Goal: Task Accomplishment & Management: Complete application form

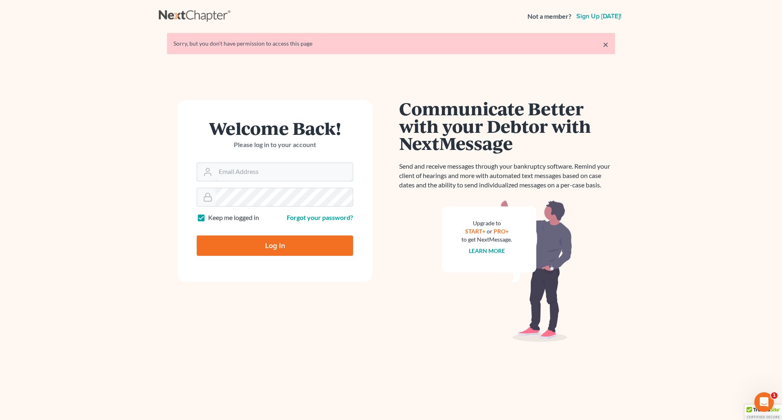
type input "[EMAIL_ADDRESS][DOMAIN_NAME]"
click at [279, 246] on input "Log In" at bounding box center [275, 245] width 156 height 20
type input "Thinking..."
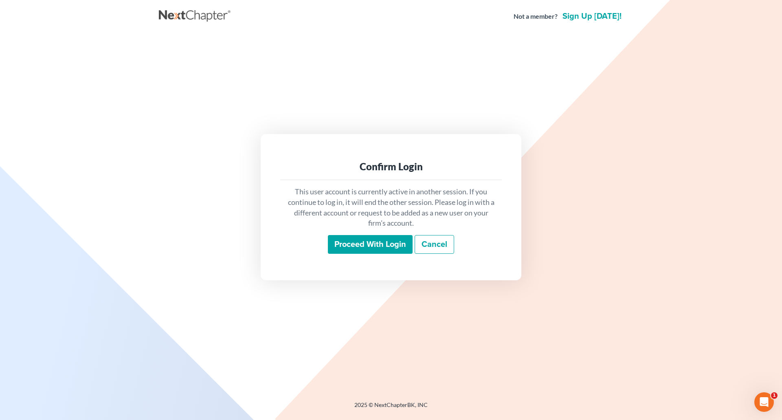
click at [368, 246] on input "Proceed with login" at bounding box center [370, 244] width 85 height 19
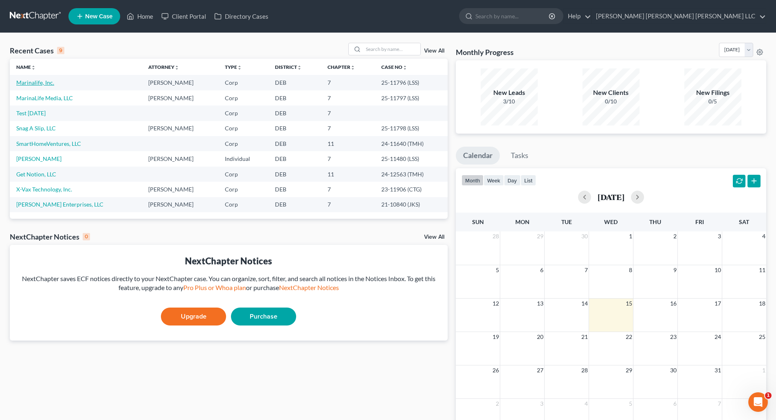
click at [35, 86] on link "Marinalife, Inc." at bounding box center [35, 82] width 38 height 7
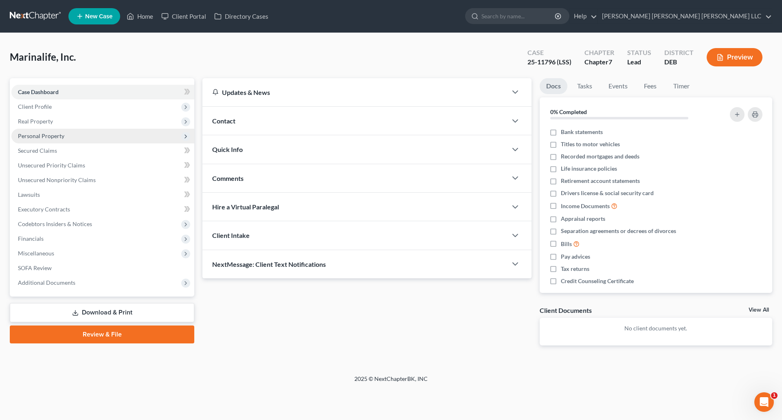
click at [50, 133] on span "Personal Property" at bounding box center [41, 135] width 46 height 7
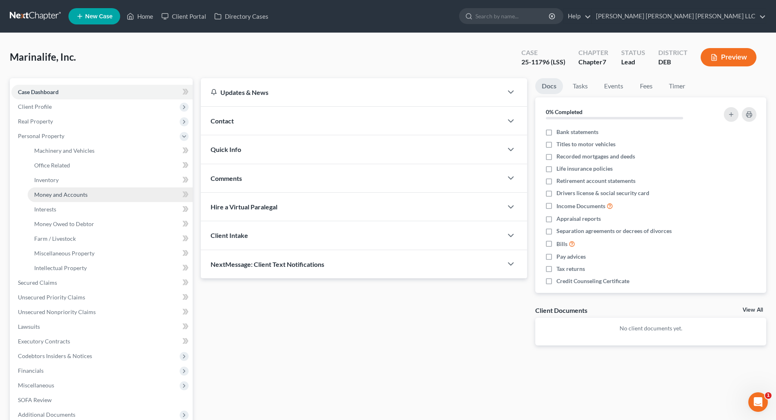
click at [68, 192] on span "Money and Accounts" at bounding box center [60, 194] width 53 height 7
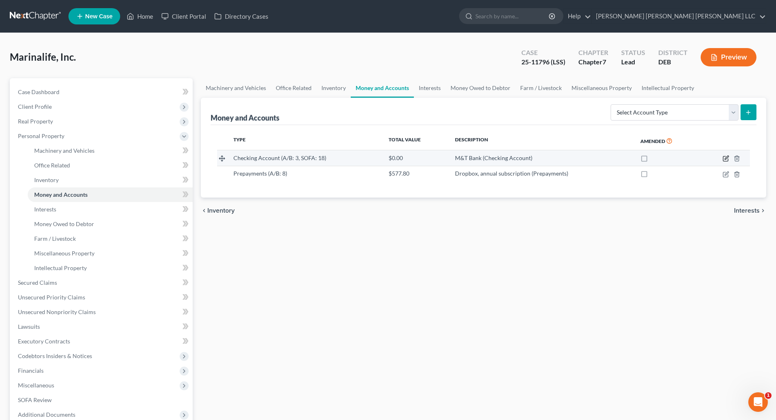
click at [727, 158] on icon "button" at bounding box center [726, 158] width 7 height 7
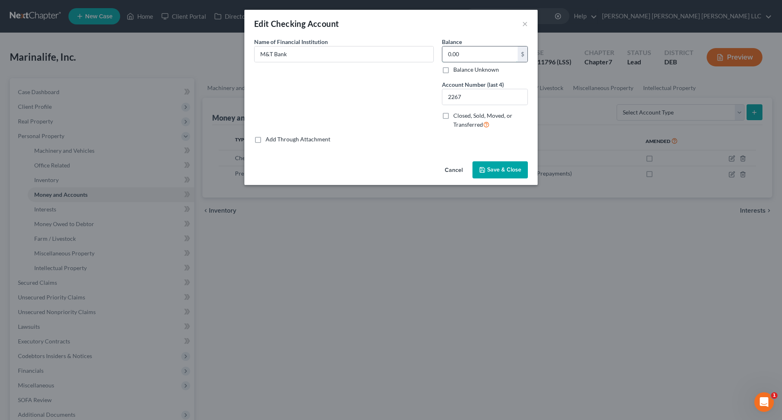
click at [465, 54] on input "0.00" at bounding box center [479, 53] width 75 height 15
type input "0"
click at [457, 55] on input "0" at bounding box center [479, 53] width 75 height 15
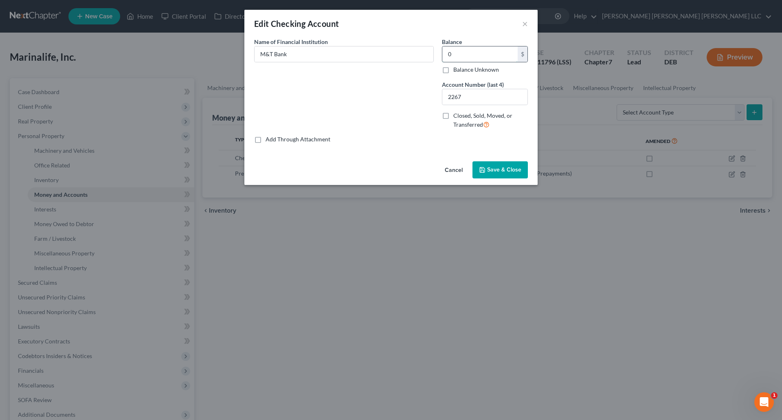
drag, startPoint x: 456, startPoint y: 55, endPoint x: 448, endPoint y: 55, distance: 7.7
click at [448, 55] on input "0" at bounding box center [479, 53] width 75 height 15
drag, startPoint x: 449, startPoint y: 54, endPoint x: 464, endPoint y: 55, distance: 15.1
click at [449, 54] on input "0" at bounding box center [479, 53] width 75 height 15
click at [447, 54] on input "04,587.19" at bounding box center [479, 53] width 75 height 15
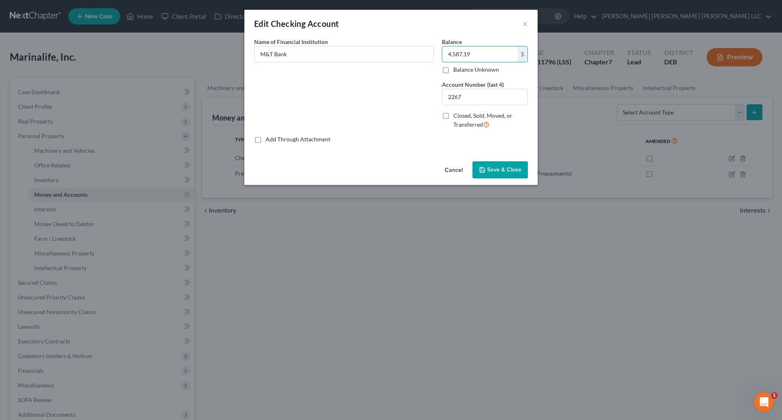
type input "4,587.19"
click at [482, 169] on icon "button" at bounding box center [482, 170] width 7 height 7
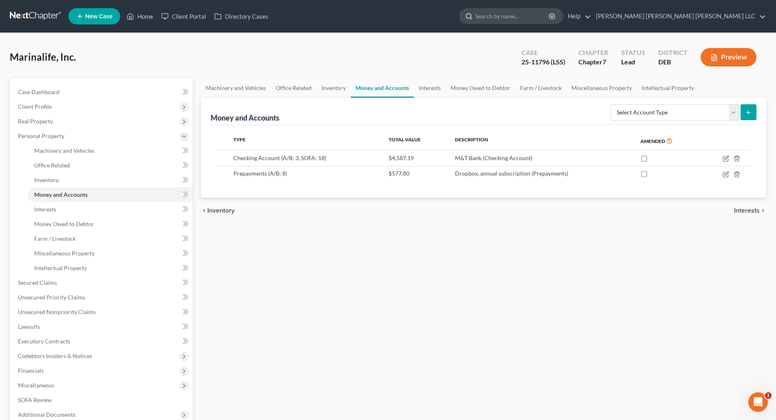
click at [550, 16] on input "search" at bounding box center [512, 16] width 75 height 15
click at [591, 16] on link "Help" at bounding box center [577, 16] width 27 height 15
click at [591, 32] on link "Help Center" at bounding box center [558, 34] width 65 height 14
click at [145, 18] on link "Home" at bounding box center [140, 16] width 35 height 15
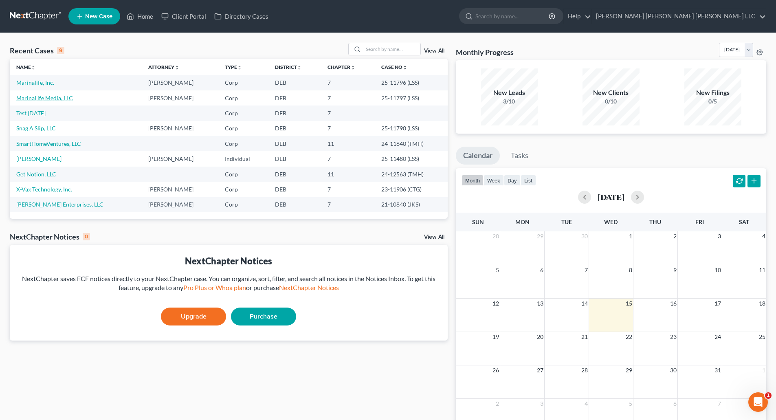
click at [48, 99] on link "MarinaLife Media, LLC" at bounding box center [44, 98] width 57 height 7
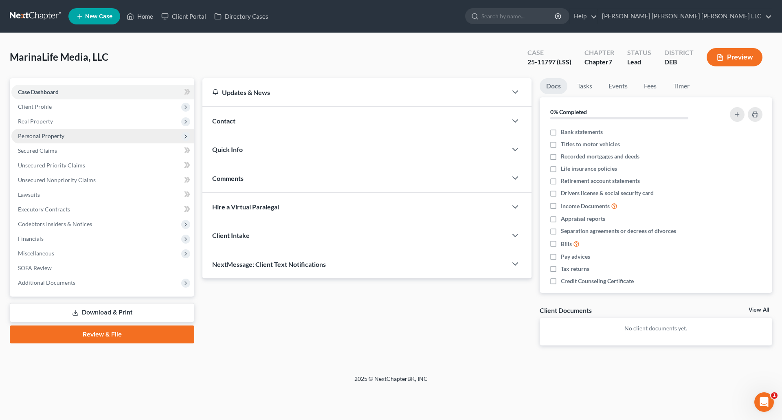
click at [34, 135] on span "Personal Property" at bounding box center [41, 135] width 46 height 7
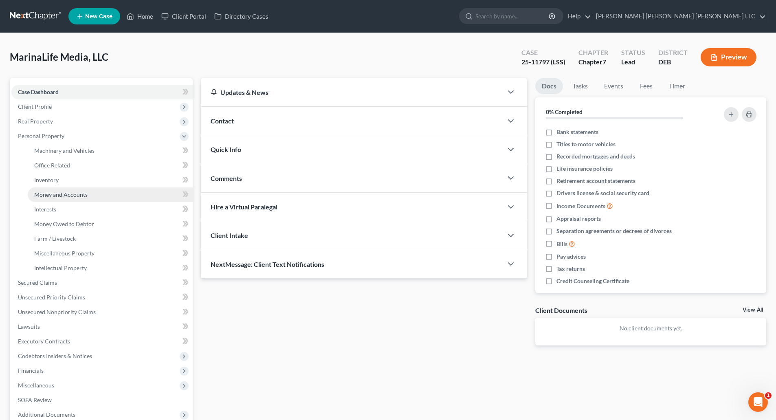
click at [57, 193] on span "Money and Accounts" at bounding box center [60, 194] width 53 height 7
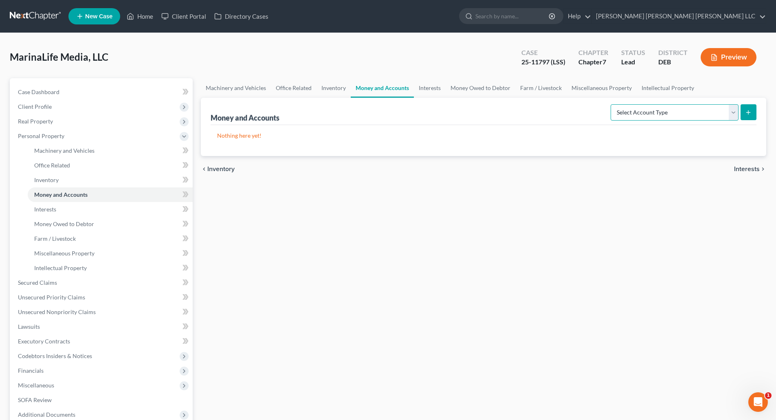
click at [732, 114] on select "Select Account Type Brokerage (A/B: 3, SOFA: 18) Cash on Hand (A/B: 2) Certific…" at bounding box center [675, 112] width 128 height 16
select select "checking"
click at [611, 104] on select "Select Account Type Brokerage (A/B: 3, SOFA: 18) Cash on Hand (A/B: 2) Certific…" at bounding box center [675, 112] width 128 height 16
click at [750, 113] on icon "submit" at bounding box center [748, 112] width 7 height 7
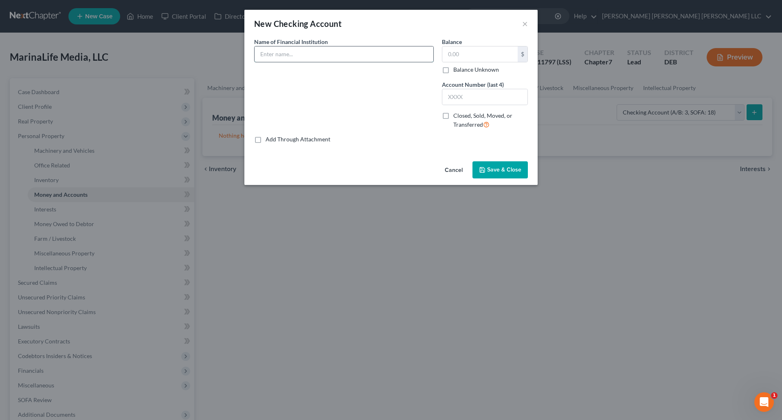
click at [302, 57] on input "text" at bounding box center [344, 53] width 179 height 15
type input "M&T Bank"
click at [475, 51] on input "text" at bounding box center [479, 53] width 75 height 15
type input "181.09"
click at [469, 95] on input "text" at bounding box center [484, 96] width 85 height 15
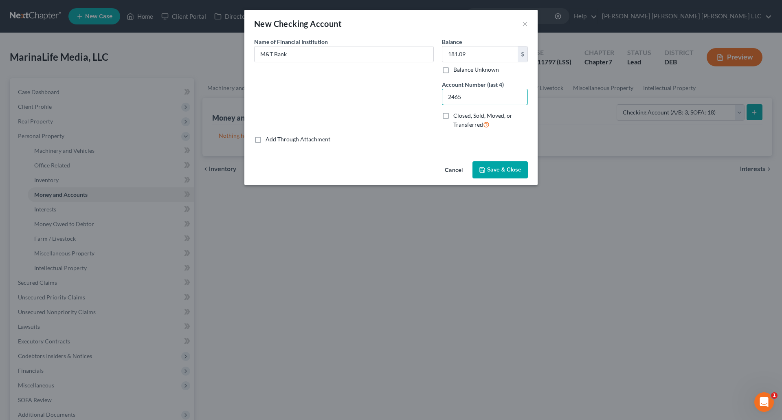
type input "2465"
click at [495, 168] on span "Save & Close" at bounding box center [504, 169] width 34 height 7
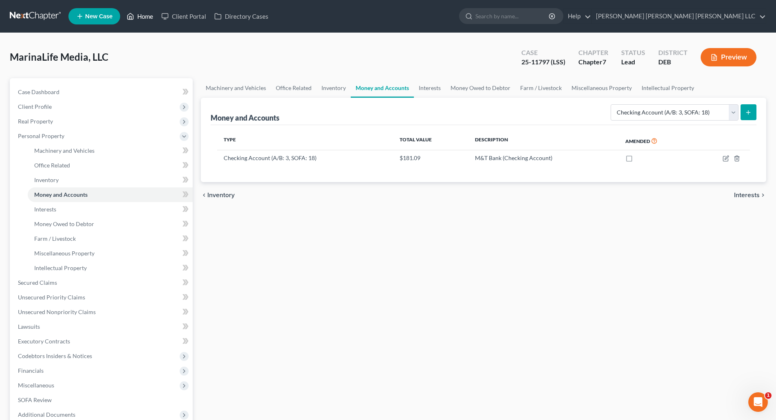
click at [141, 17] on link "Home" at bounding box center [140, 16] width 35 height 15
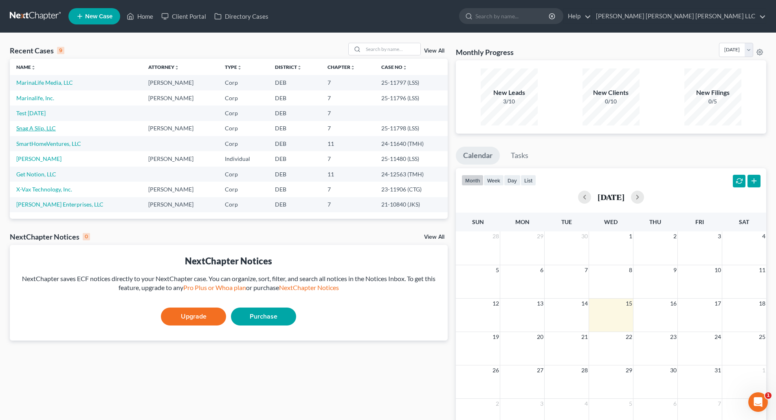
click at [48, 128] on link "Snag A Slip, LLC" at bounding box center [36, 128] width 40 height 7
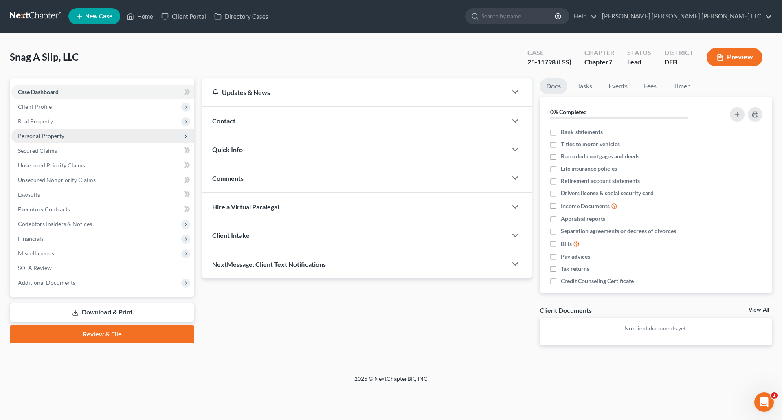
click at [38, 136] on span "Personal Property" at bounding box center [41, 135] width 46 height 7
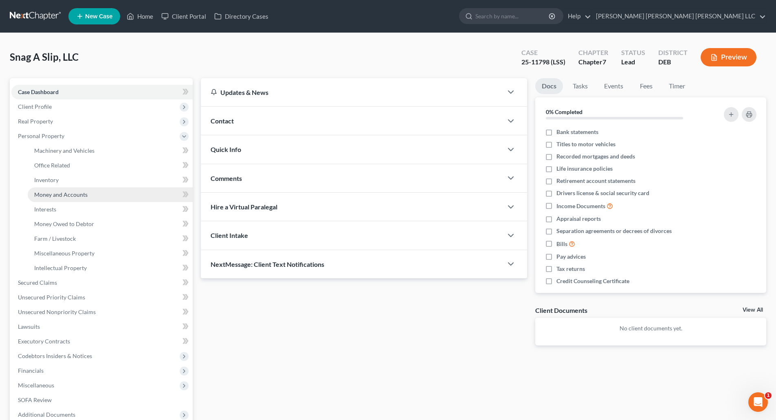
click at [59, 194] on span "Money and Accounts" at bounding box center [60, 194] width 53 height 7
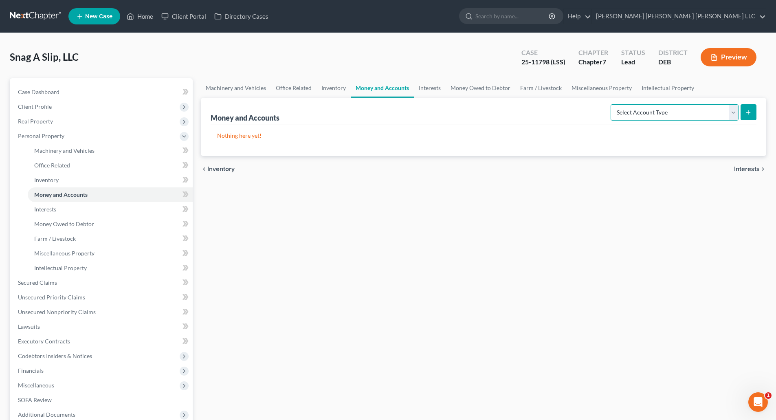
click at [735, 108] on select "Select Account Type Brokerage (A/B: 3, SOFA: 18) Cash on Hand (A/B: 2) Certific…" at bounding box center [675, 112] width 128 height 16
select select "checking"
click at [611, 104] on select "Select Account Type Brokerage (A/B: 3, SOFA: 18) Cash on Hand (A/B: 2) Certific…" at bounding box center [675, 112] width 128 height 16
click at [749, 114] on icon "submit" at bounding box center [748, 112] width 7 height 7
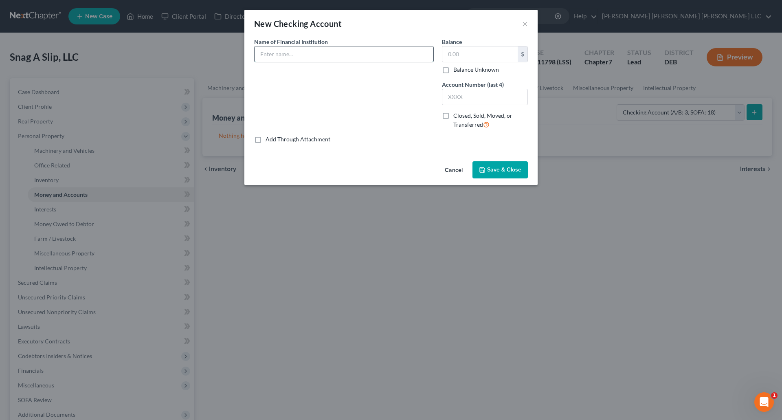
click at [307, 54] on input "text" at bounding box center [344, 53] width 179 height 15
type input "M&T Bank"
click at [469, 55] on input "text" at bounding box center [479, 53] width 75 height 15
type input "0"
click at [473, 93] on input "text" at bounding box center [484, 96] width 85 height 15
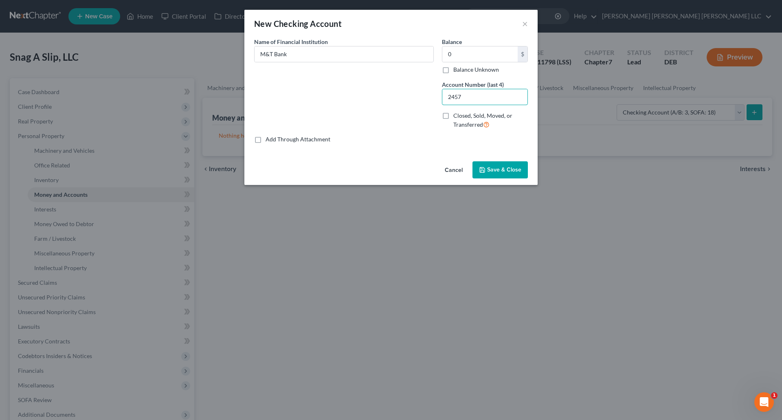
type input "2457"
click at [506, 173] on span "Save & Close" at bounding box center [504, 169] width 34 height 7
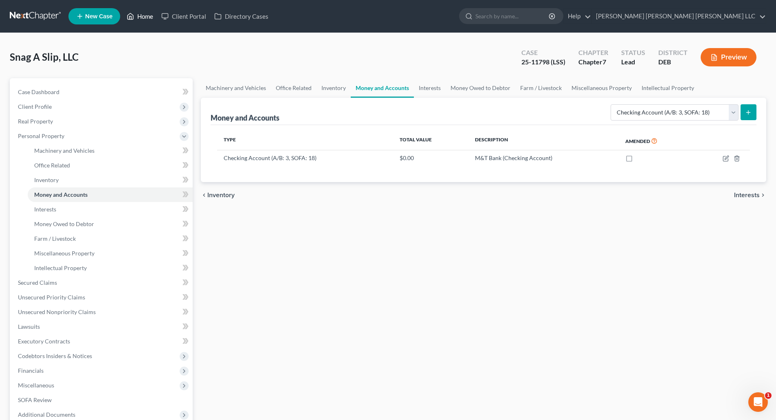
drag, startPoint x: 145, startPoint y: 14, endPoint x: 137, endPoint y: 18, distance: 8.8
click at [145, 14] on link "Home" at bounding box center [140, 16] width 35 height 15
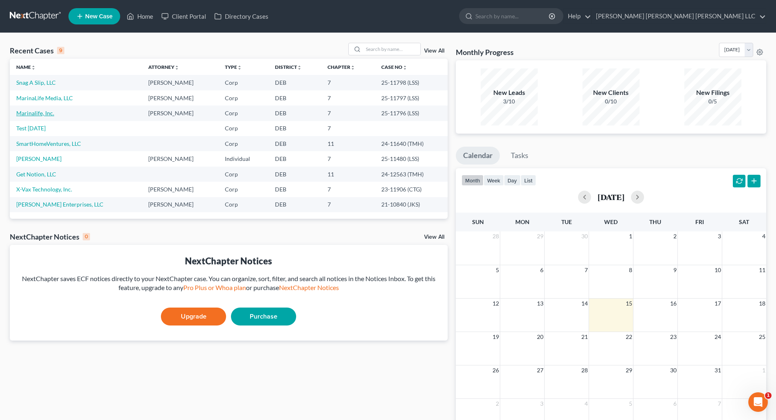
click at [53, 114] on link "Marinalife, Inc." at bounding box center [35, 113] width 38 height 7
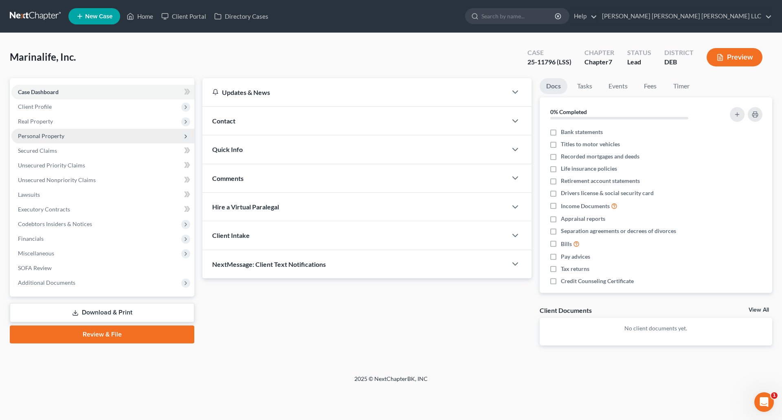
click at [59, 137] on span "Personal Property" at bounding box center [41, 135] width 46 height 7
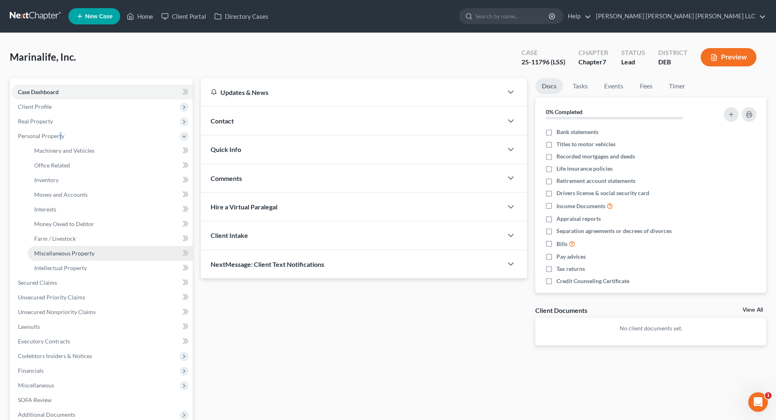
click at [77, 254] on span "Miscellaneous Property" at bounding box center [64, 253] width 60 height 7
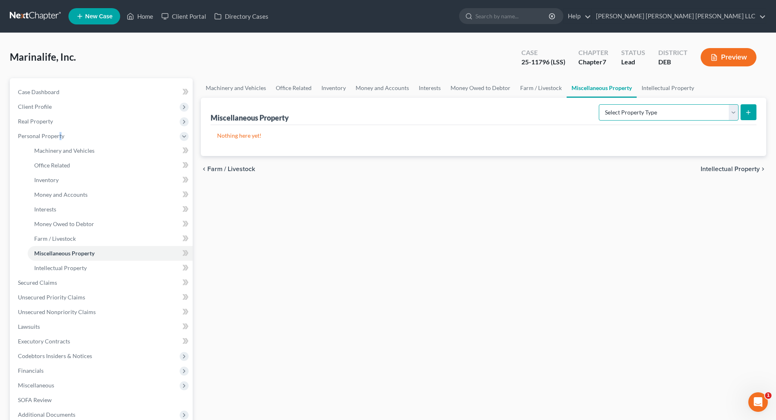
click at [733, 111] on select "Select Property Type Assigned for Creditor Benefit Within 120 Days (SOFA: 8) As…" at bounding box center [669, 112] width 140 height 16
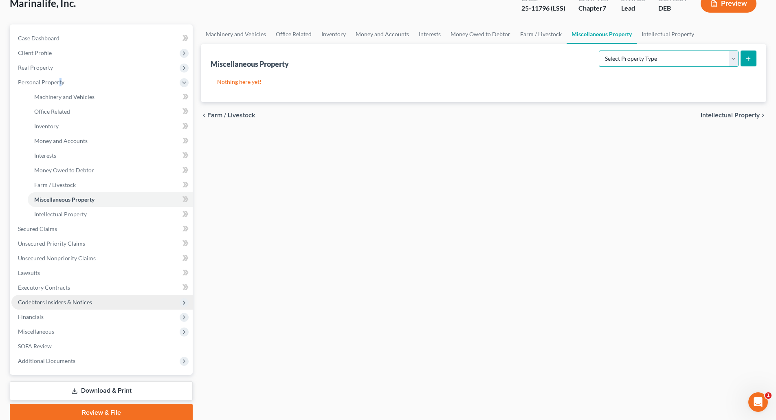
scroll to position [81, 0]
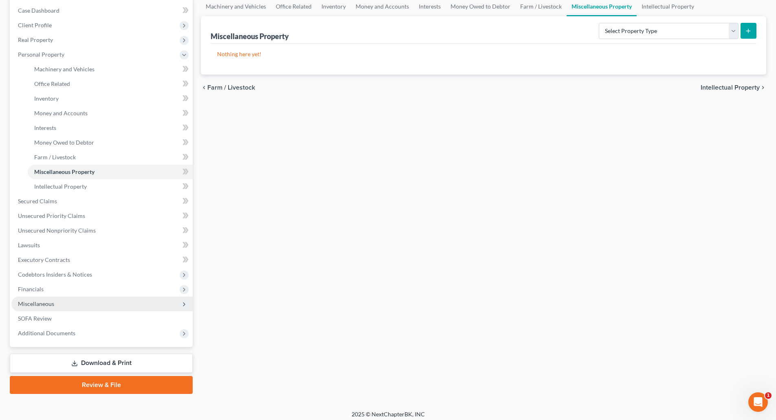
click at [181, 304] on icon at bounding box center [184, 304] width 7 height 7
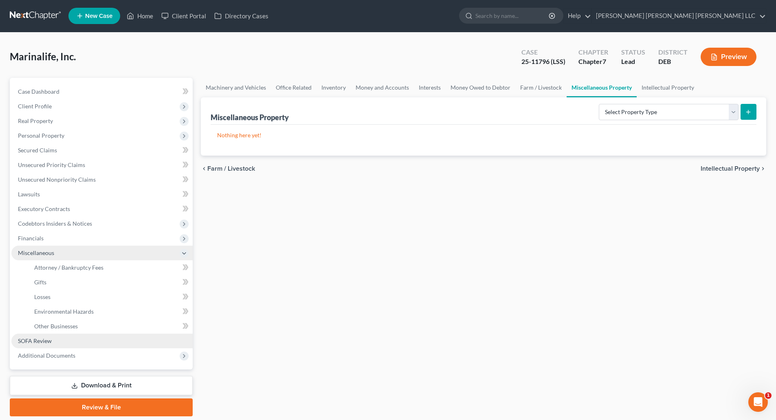
scroll to position [0, 0]
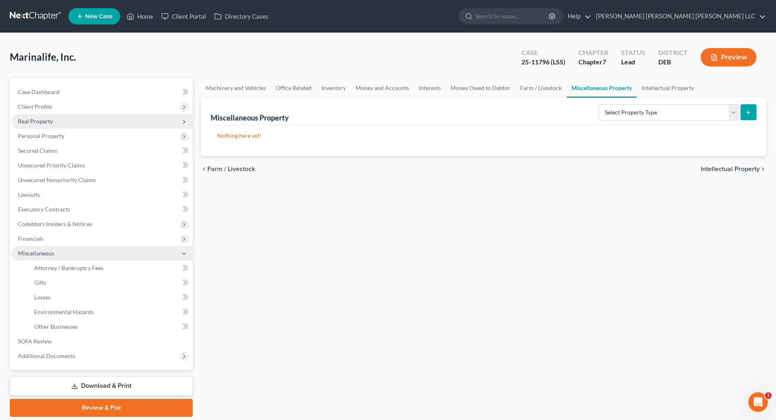
click at [183, 124] on icon at bounding box center [184, 122] width 7 height 7
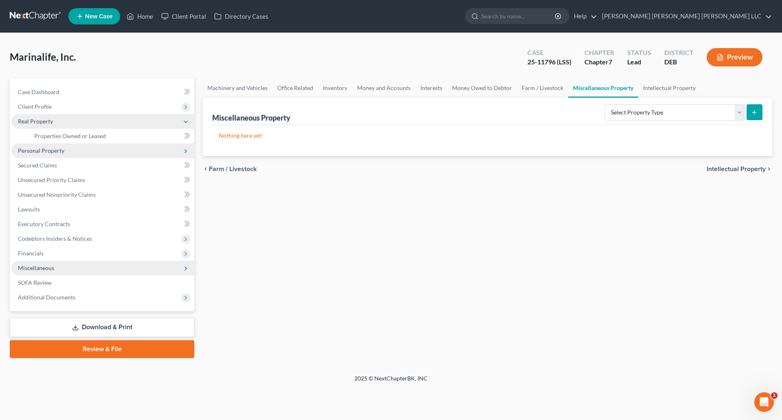
click at [61, 152] on span "Personal Property" at bounding box center [41, 150] width 46 height 7
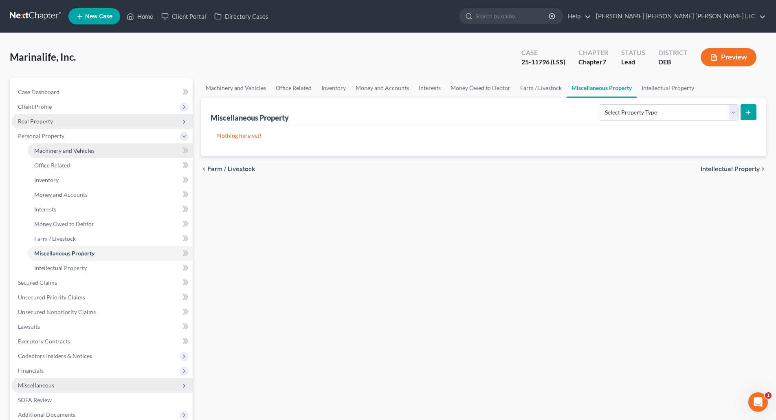
click at [73, 152] on span "Machinery and Vehicles" at bounding box center [64, 150] width 60 height 7
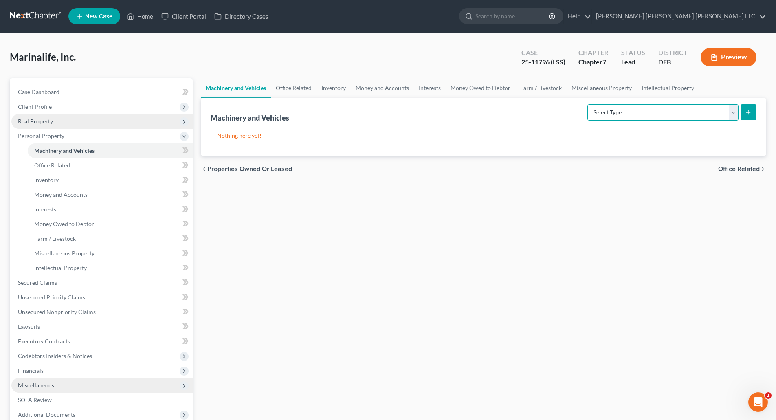
click at [733, 114] on select "Select Type Aircraft (A/B: 49) Other Machinery, Fixtures and Equipment (A/B: 50…" at bounding box center [662, 112] width 151 height 16
click at [186, 167] on icon at bounding box center [187, 165] width 4 height 6
click at [72, 162] on link "Office Related" at bounding box center [110, 165] width 165 height 15
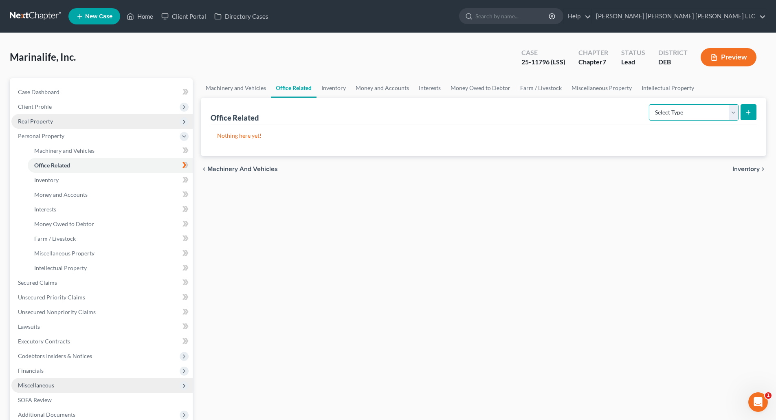
click at [734, 112] on select "Select Type Collectibles (A/B: 42) Office Equipment (A/B: 41) Office Fixtures (…" at bounding box center [694, 112] width 90 height 16
select select "furniture"
click at [649, 104] on select "Select Type Collectibles (A/B: 42) Office Equipment (A/B: 41) Office Fixtures (…" at bounding box center [694, 112] width 90 height 16
click at [749, 112] on icon "submit" at bounding box center [748, 112] width 7 height 7
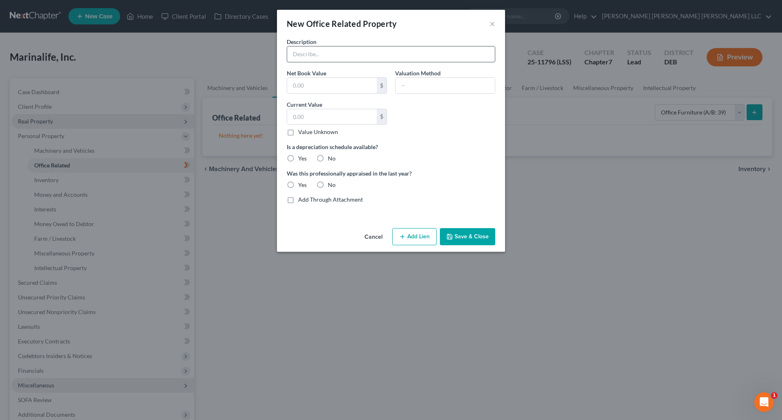
click at [311, 53] on input "text" at bounding box center [391, 53] width 208 height 15
click at [427, 205] on div "Description Net Book Value $ Valuation Method Current Value $ Value Unknown Bal…" at bounding box center [391, 123] width 217 height 173
click at [352, 88] on input "text" at bounding box center [332, 85] width 90 height 15
type input "841.41"
click at [420, 86] on input "text" at bounding box center [445, 85] width 99 height 15
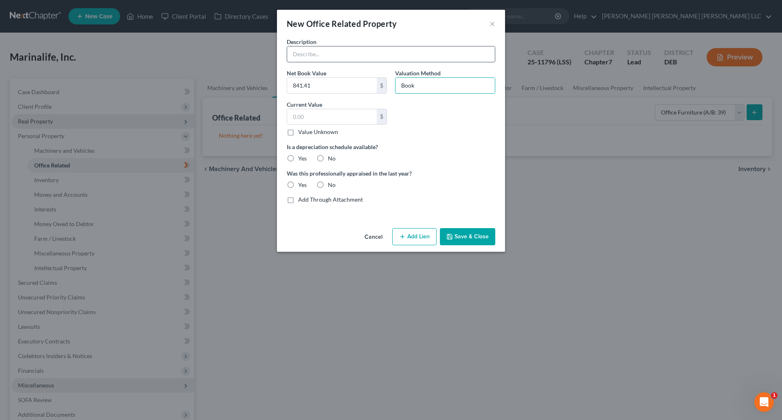
type input "Book"
click at [347, 55] on input "text" at bounding box center [391, 53] width 208 height 15
type input "MTH Furniture"
click at [368, 117] on input "text" at bounding box center [332, 116] width 90 height 15
type input "841.41"
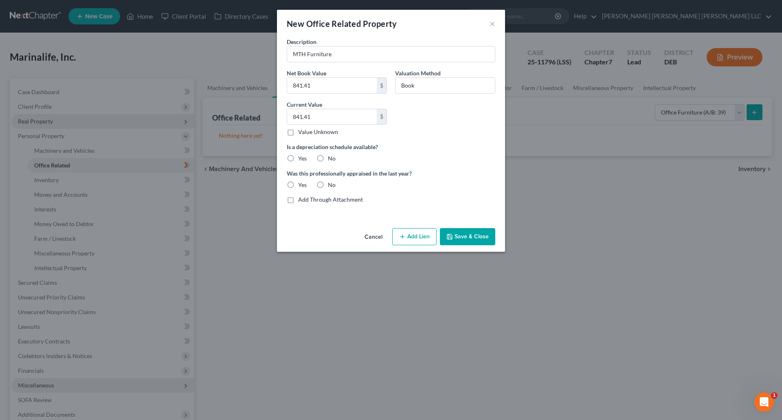
click at [298, 158] on label "Yes" at bounding box center [302, 158] width 9 height 8
click at [301, 158] on input "Yes" at bounding box center [303, 156] width 5 height 5
radio input "true"
click at [467, 237] on button "Save & Close" at bounding box center [467, 236] width 55 height 17
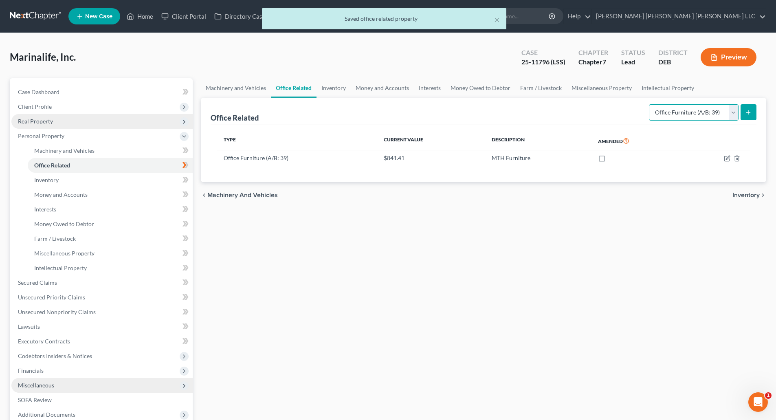
click at [734, 115] on select "Select Type Collectibles (A/B: 42) Office Equipment (A/B: 41) Office Fixtures (…" at bounding box center [694, 112] width 90 height 16
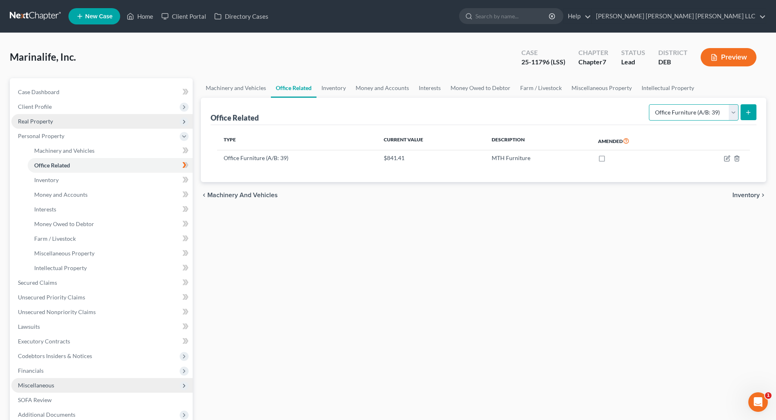
select select "equipment"
click at [649, 104] on select "Select Type Collectibles (A/B: 42) Office Equipment (A/B: 41) Office Fixtures (…" at bounding box center [694, 112] width 90 height 16
click at [752, 113] on button "submit" at bounding box center [749, 112] width 16 height 16
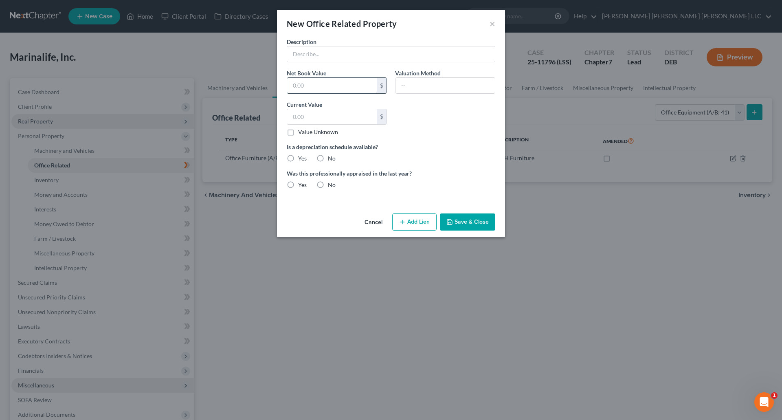
click at [355, 89] on input "text" at bounding box center [332, 85] width 90 height 15
type input "0"
type input "Book"
type input "0.00"
click at [330, 88] on input "0" at bounding box center [332, 85] width 90 height 15
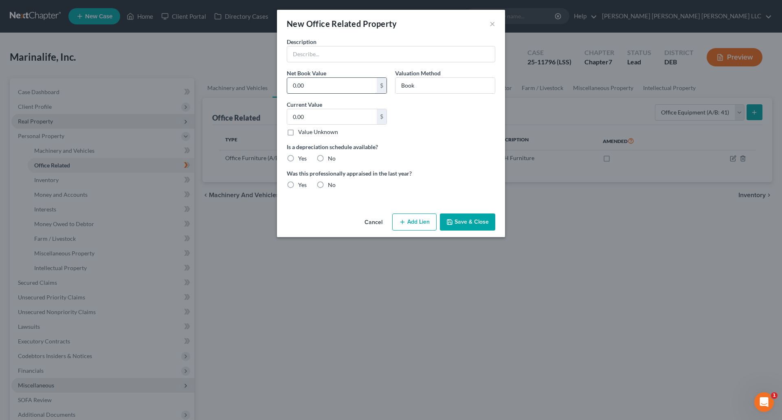
type input "0.00"
click at [298, 158] on label "Yes" at bounding box center [302, 158] width 9 height 8
click at [301, 158] on input "Yes" at bounding box center [303, 156] width 5 height 5
radio input "true"
click at [472, 225] on button "Save & Close" at bounding box center [467, 221] width 55 height 17
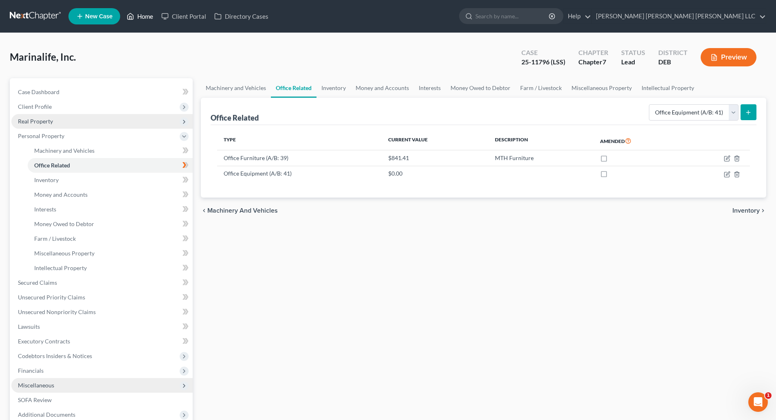
click at [148, 17] on link "Home" at bounding box center [140, 16] width 35 height 15
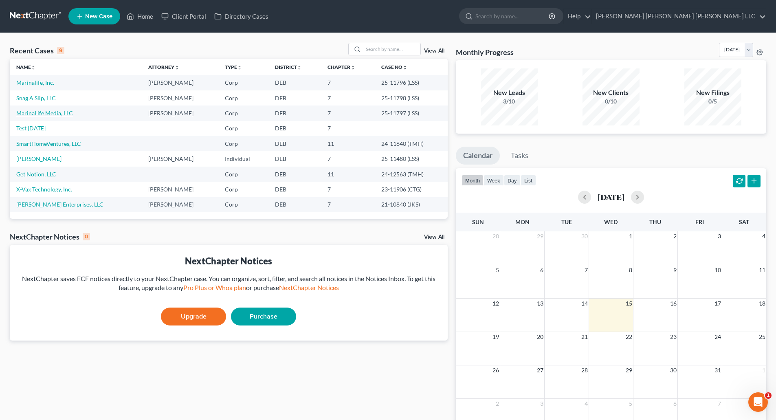
click at [46, 112] on link "MarinaLife Media, LLC" at bounding box center [44, 113] width 57 height 7
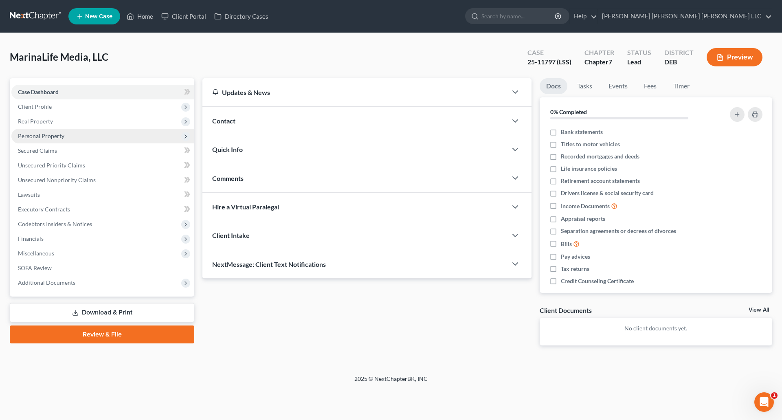
click at [49, 136] on span "Personal Property" at bounding box center [41, 135] width 46 height 7
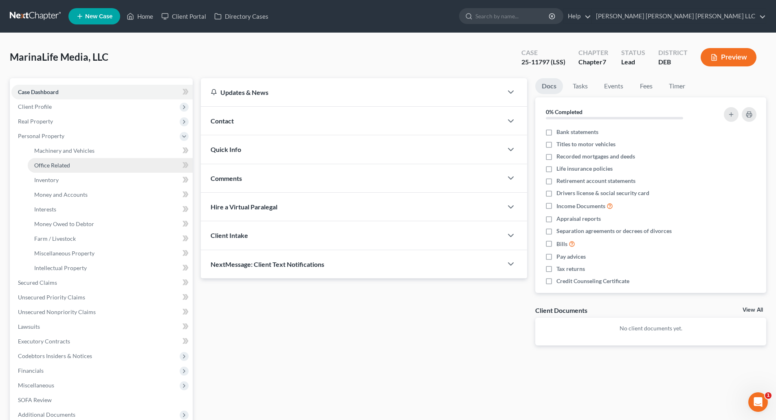
click at [55, 163] on span "Office Related" at bounding box center [52, 165] width 36 height 7
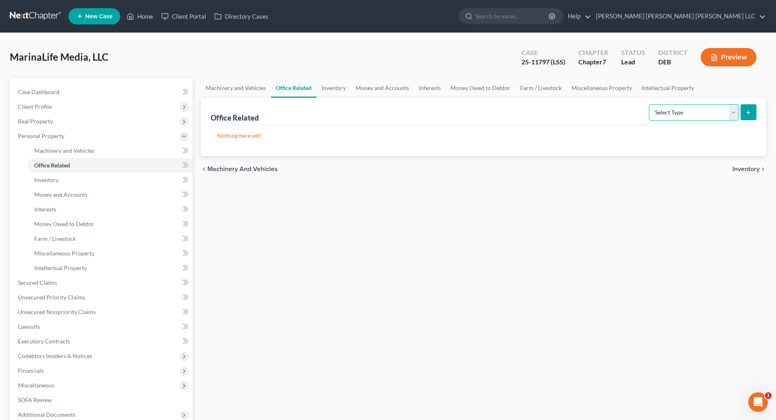
click at [735, 114] on select "Select Type Collectibles (A/B: 42) Office Equipment (A/B: 41) Office Fixtures (…" at bounding box center [694, 112] width 90 height 16
click at [735, 111] on select "Select Type Collectibles (A/B: 42) Office Equipment (A/B: 41) Office Fixtures (…" at bounding box center [694, 112] width 90 height 16
select select "equipment"
click at [649, 104] on select "Select Type Collectibles (A/B: 42) Office Equipment (A/B: 41) Office Fixtures (…" at bounding box center [694, 112] width 90 height 16
click at [748, 112] on icon "submit" at bounding box center [748, 112] width 7 height 7
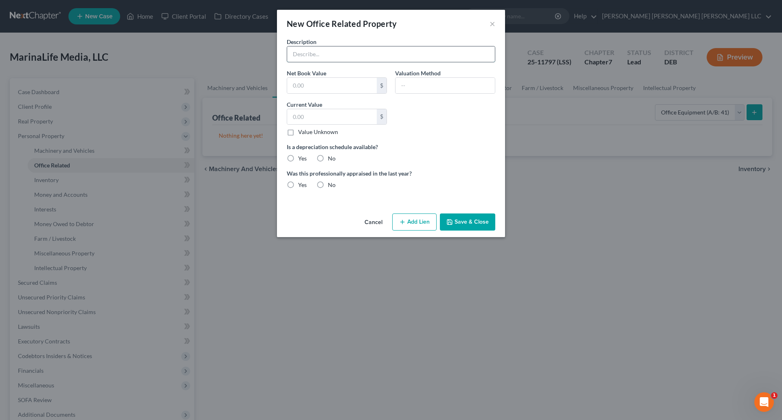
click at [356, 51] on input "text" at bounding box center [391, 53] width 208 height 15
type input "Computer"
click at [411, 85] on input "text" at bounding box center [445, 85] width 99 height 15
type input "Book"
click at [339, 116] on input "text" at bounding box center [332, 116] width 90 height 15
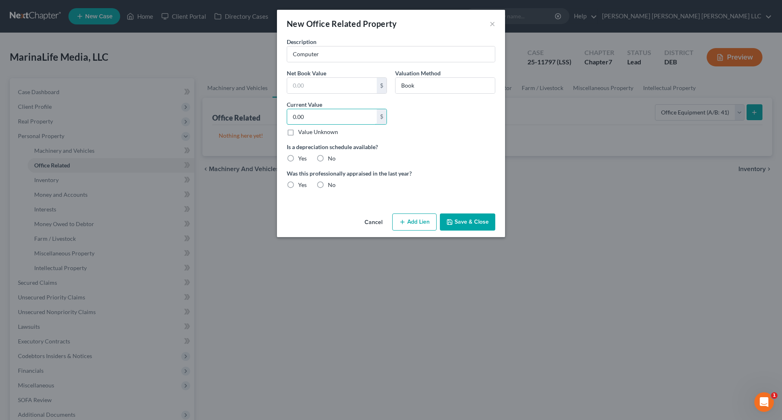
type input "0.00"
click at [298, 158] on label "Yes" at bounding box center [302, 158] width 9 height 8
click at [301, 158] on input "Yes" at bounding box center [303, 156] width 5 height 5
radio input "true"
click at [468, 225] on button "Save & Close" at bounding box center [467, 221] width 55 height 17
